Goal: Task Accomplishment & Management: Manage account settings

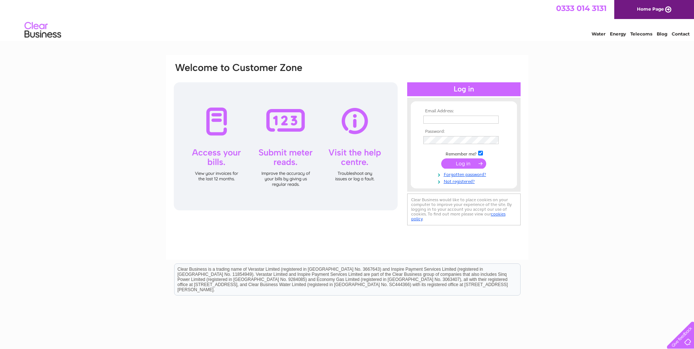
type input "charlottegreen@navantaverns.com"
click at [465, 163] on input "submit" at bounding box center [464, 164] width 45 height 10
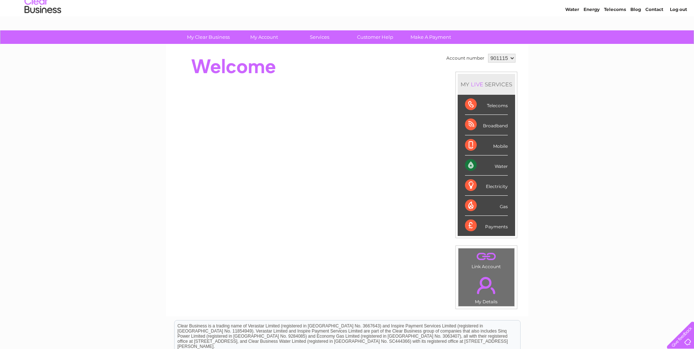
scroll to position [37, 0]
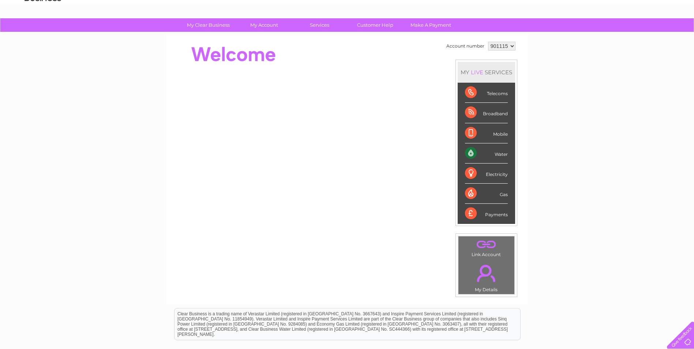
click at [468, 152] on div "Water" at bounding box center [486, 154] width 43 height 20
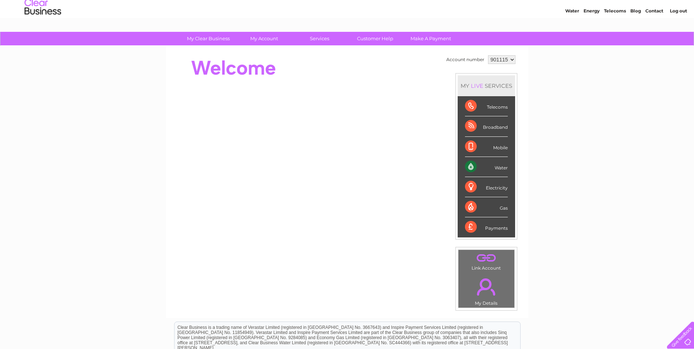
scroll to position [13, 0]
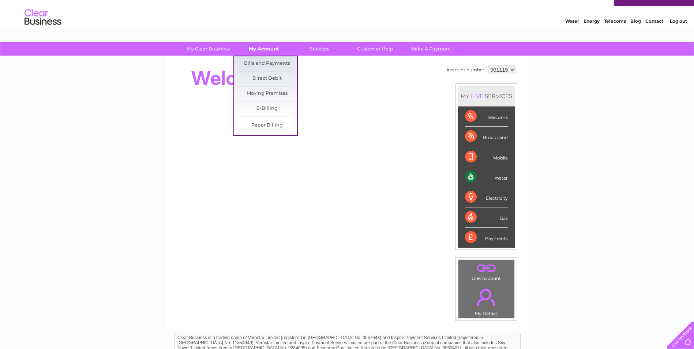
click at [268, 48] on link "My Account" at bounding box center [264, 49] width 60 height 14
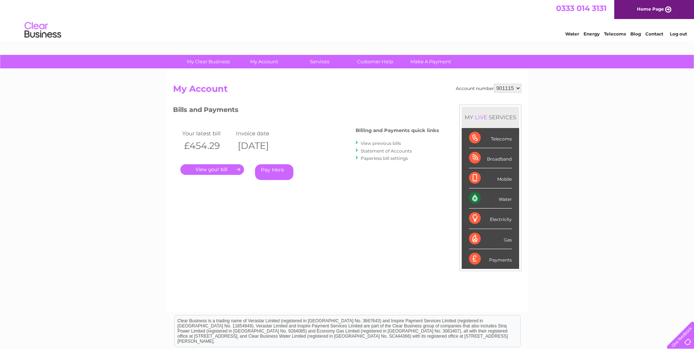
click at [217, 170] on link "." at bounding box center [212, 169] width 64 height 11
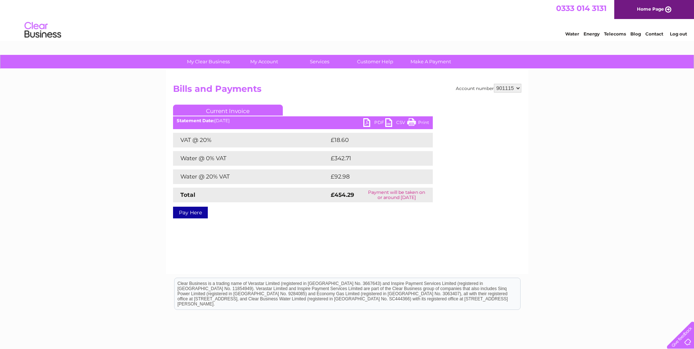
drag, startPoint x: 410, startPoint y: 122, endPoint x: 55, endPoint y: 31, distance: 366.2
click at [410, 122] on link "Print" at bounding box center [418, 123] width 22 height 11
